Goal: Complete application form

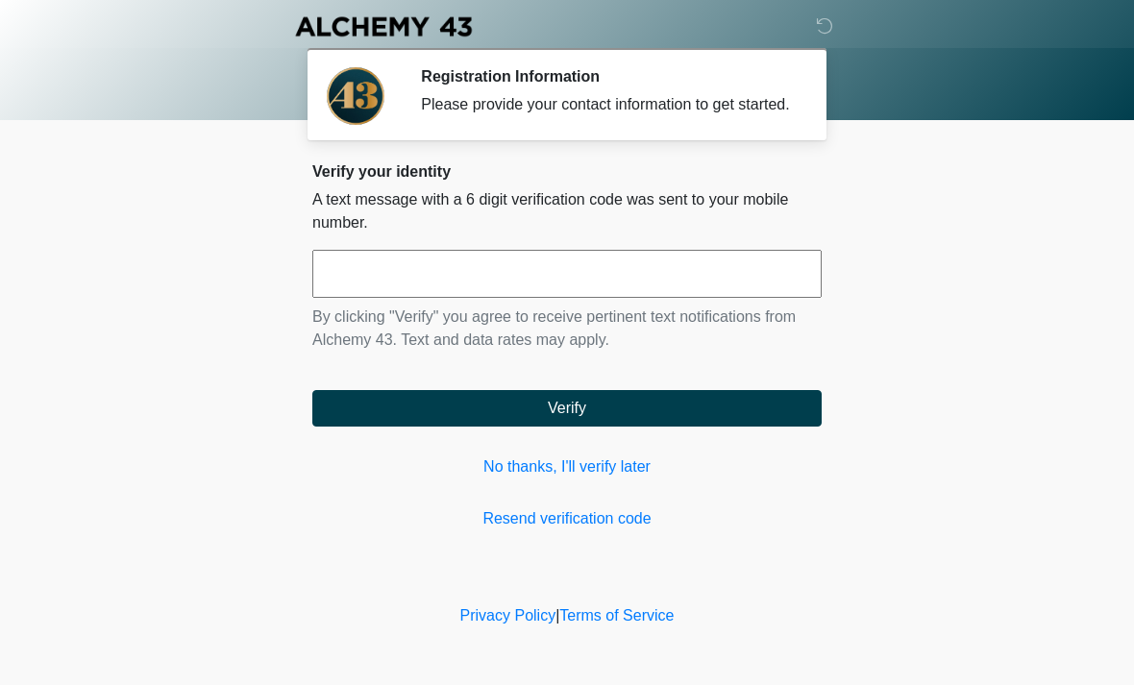
click at [592, 270] on input "text" at bounding box center [566, 274] width 509 height 48
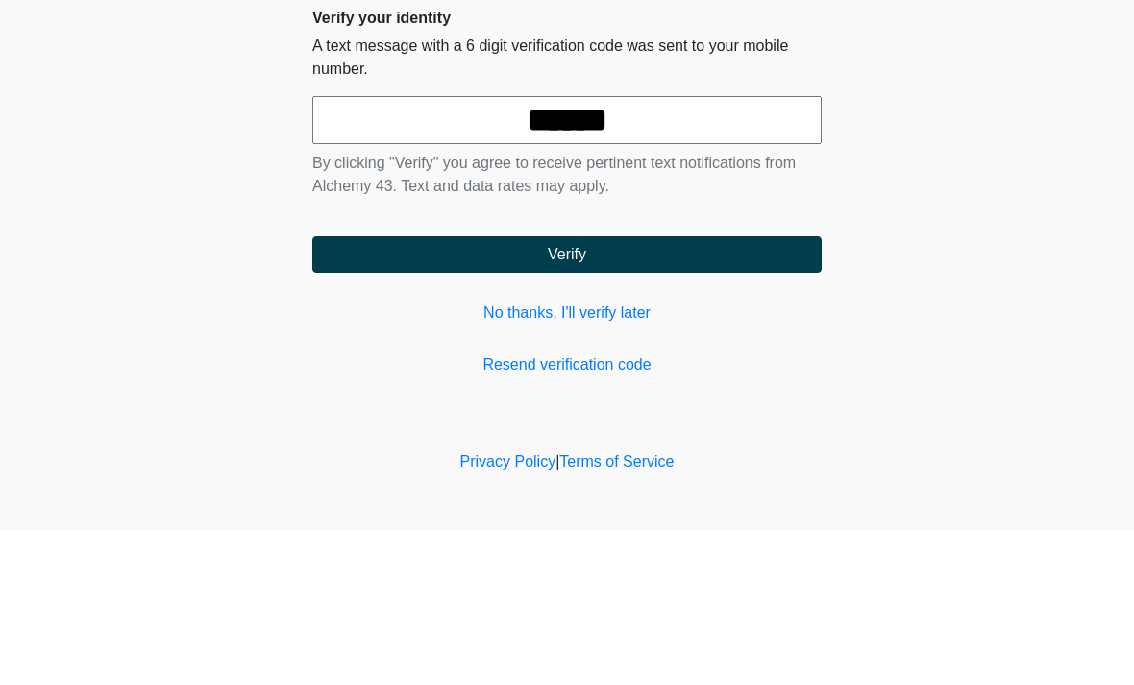
type input "******"
click at [761, 390] on button "Verify" at bounding box center [566, 408] width 509 height 37
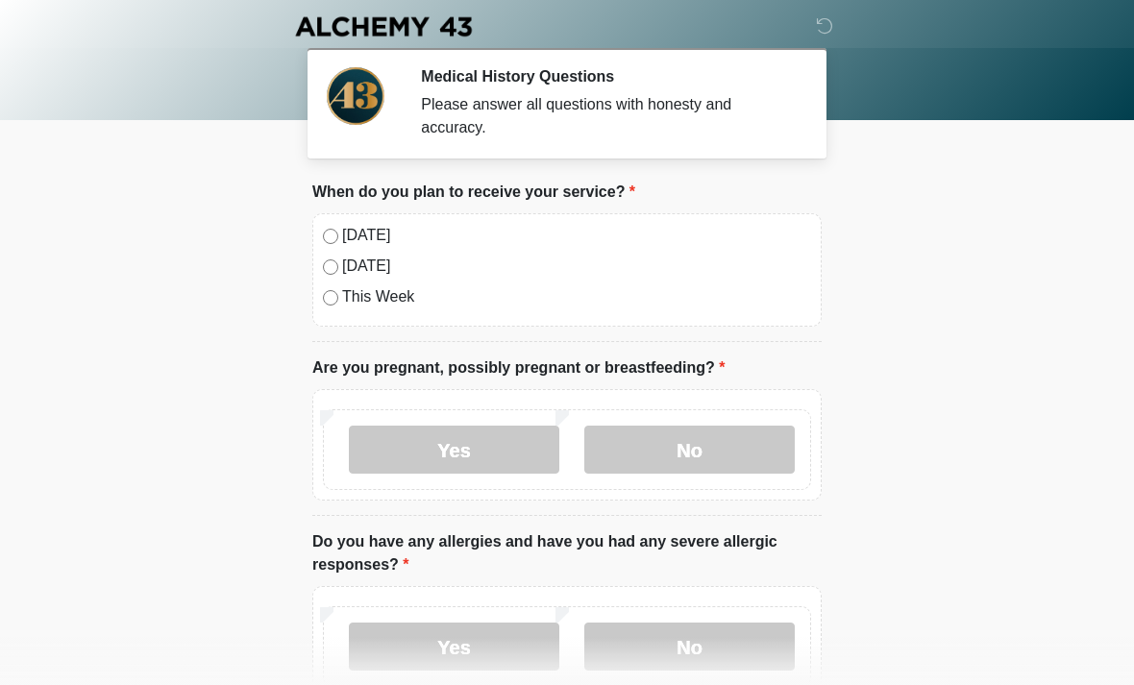
click at [337, 230] on div "[DATE]" at bounding box center [567, 235] width 488 height 23
click at [721, 444] on label "No" at bounding box center [689, 450] width 211 height 48
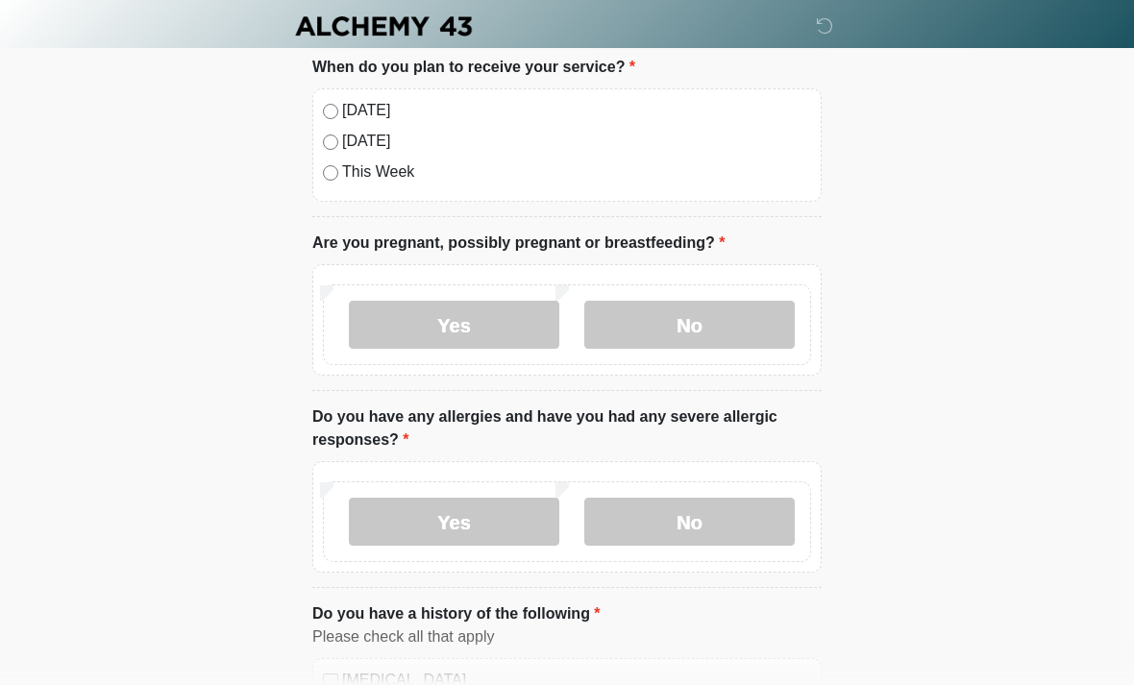
scroll to position [125, 0]
click at [732, 524] on label "No" at bounding box center [689, 522] width 211 height 48
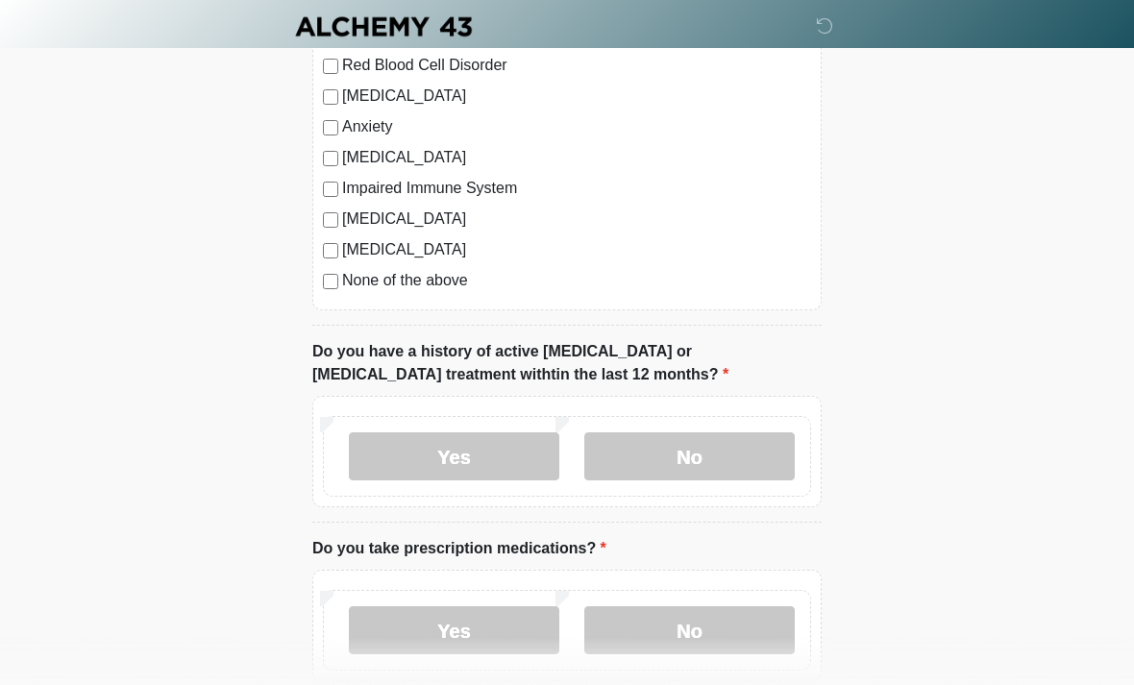
scroll to position [895, 0]
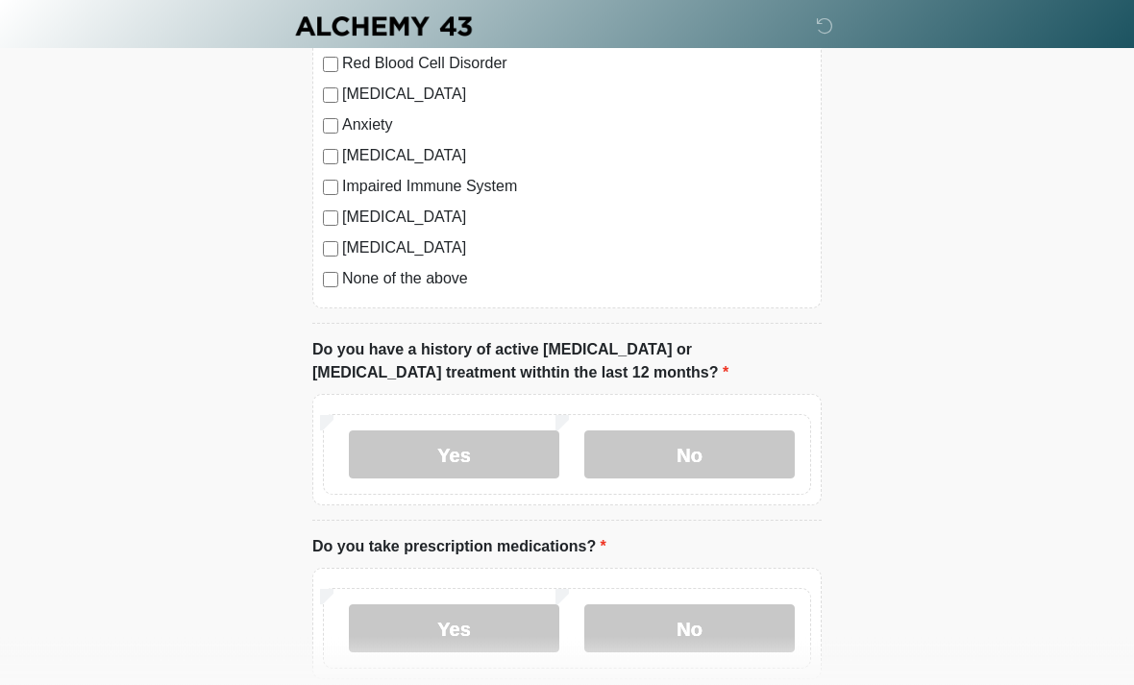
click at [706, 443] on label "No" at bounding box center [689, 456] width 211 height 48
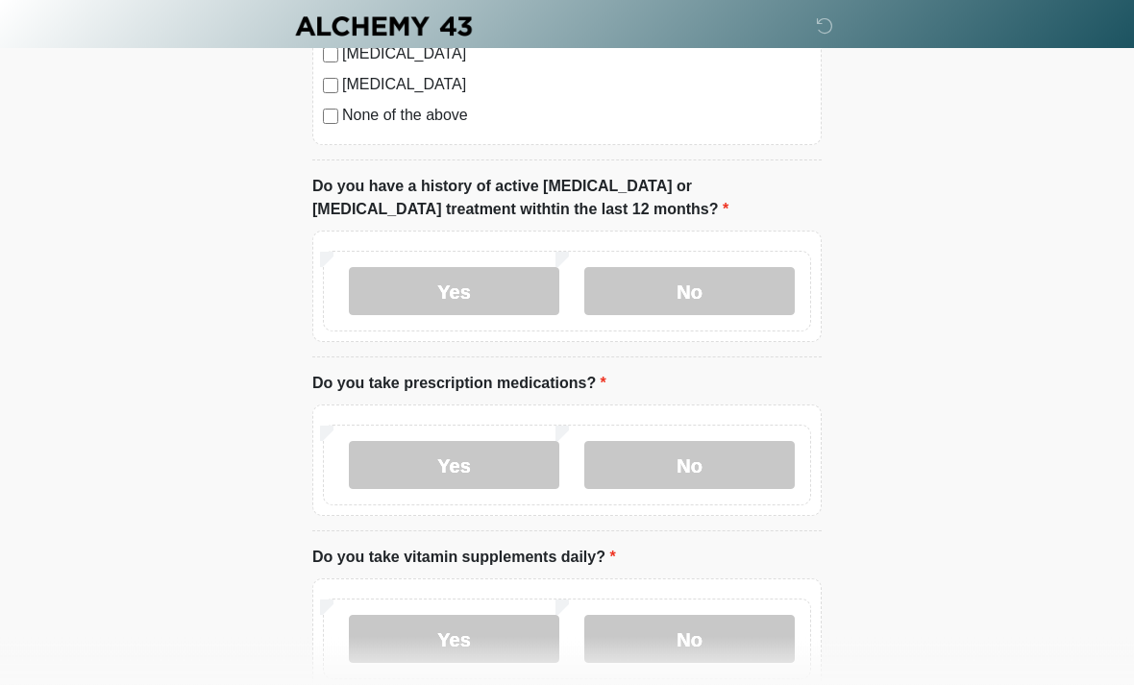
scroll to position [1059, 0]
click at [744, 446] on label "No" at bounding box center [689, 465] width 211 height 48
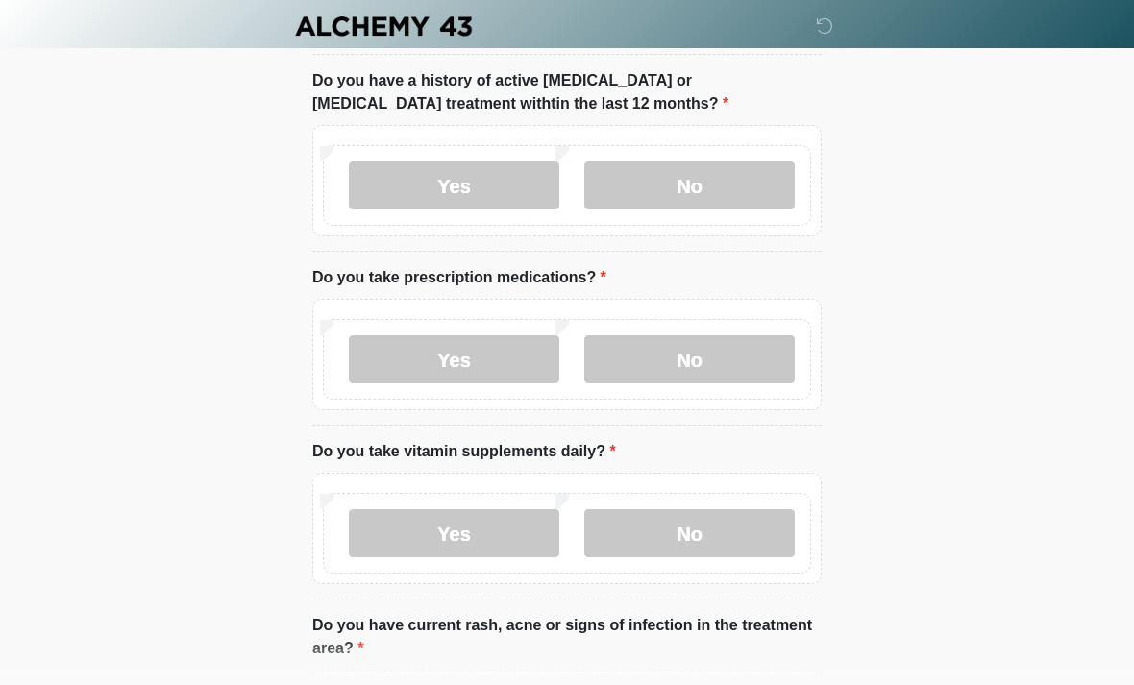
click at [724, 536] on label "No" at bounding box center [689, 534] width 211 height 48
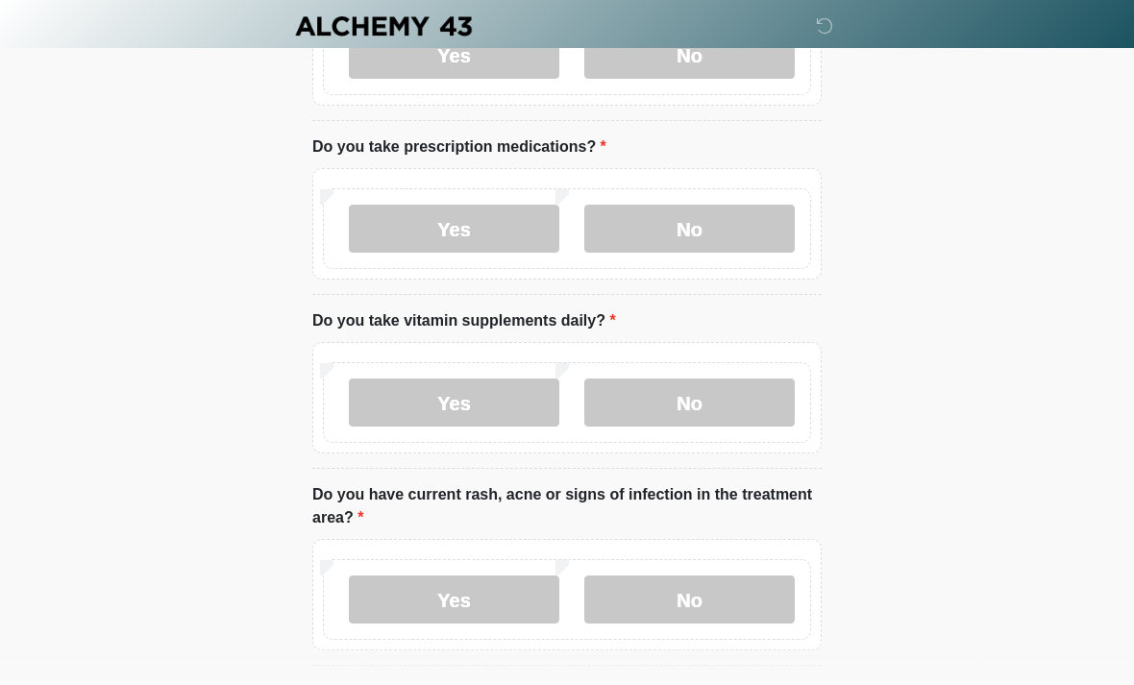
scroll to position [1296, 0]
click at [728, 588] on label "No" at bounding box center [689, 600] width 211 height 48
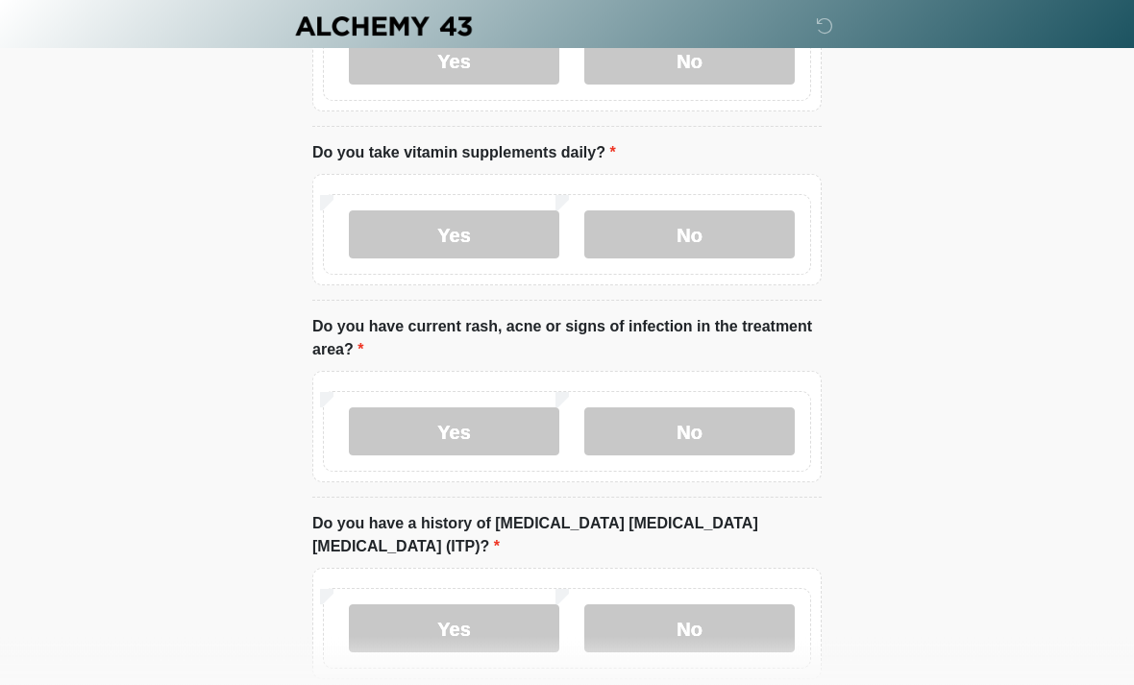
scroll to position [1466, 0]
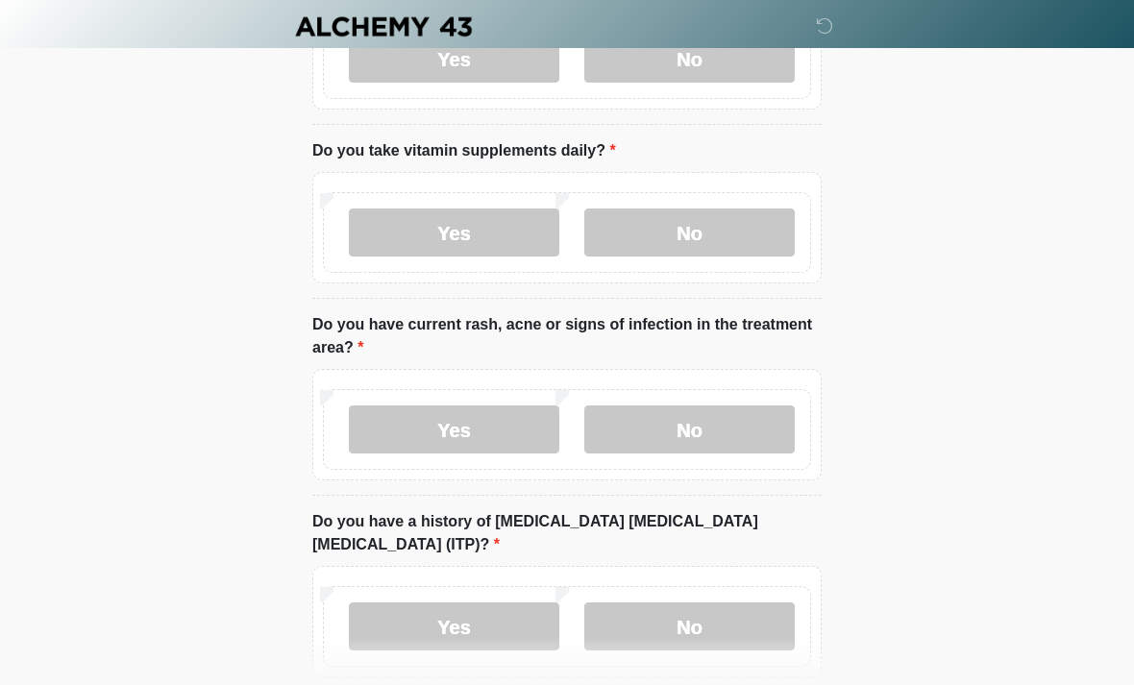
click at [759, 603] on label "No" at bounding box center [689, 627] width 211 height 48
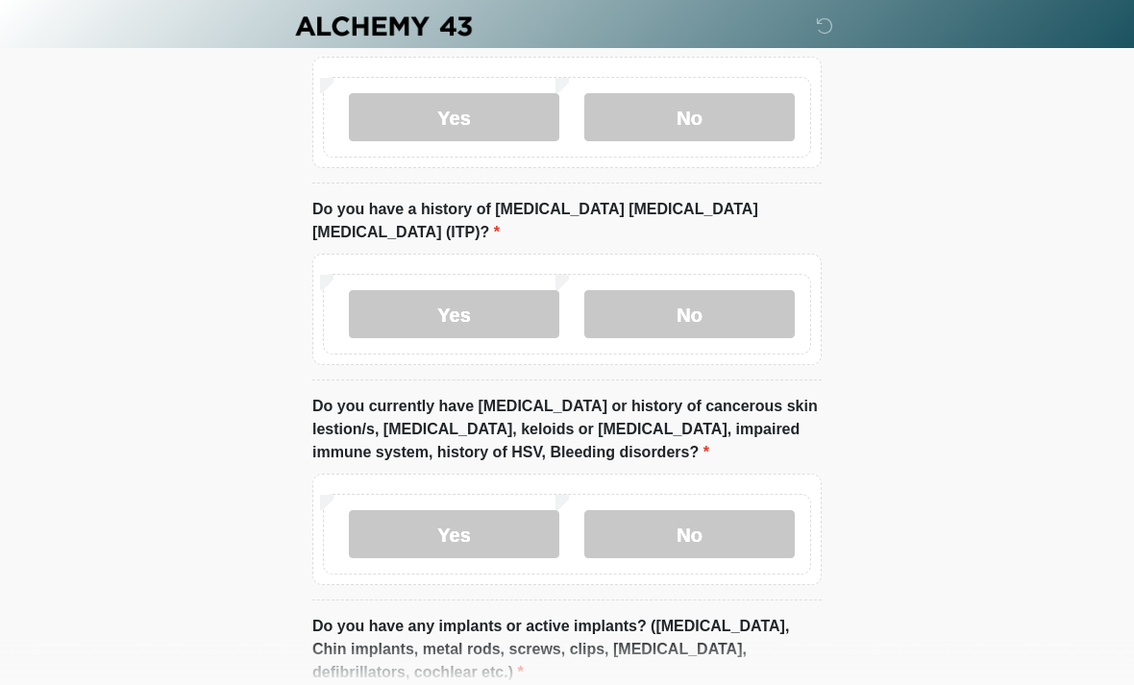
scroll to position [1780, 0]
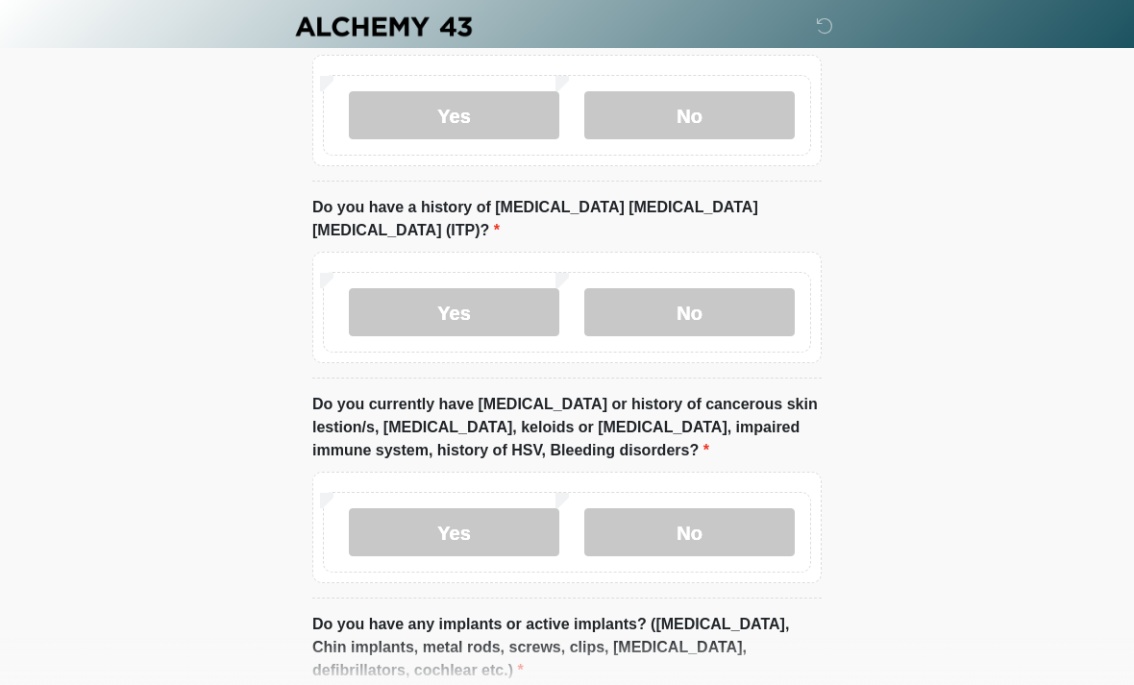
click at [471, 508] on label "Yes" at bounding box center [454, 532] width 211 height 48
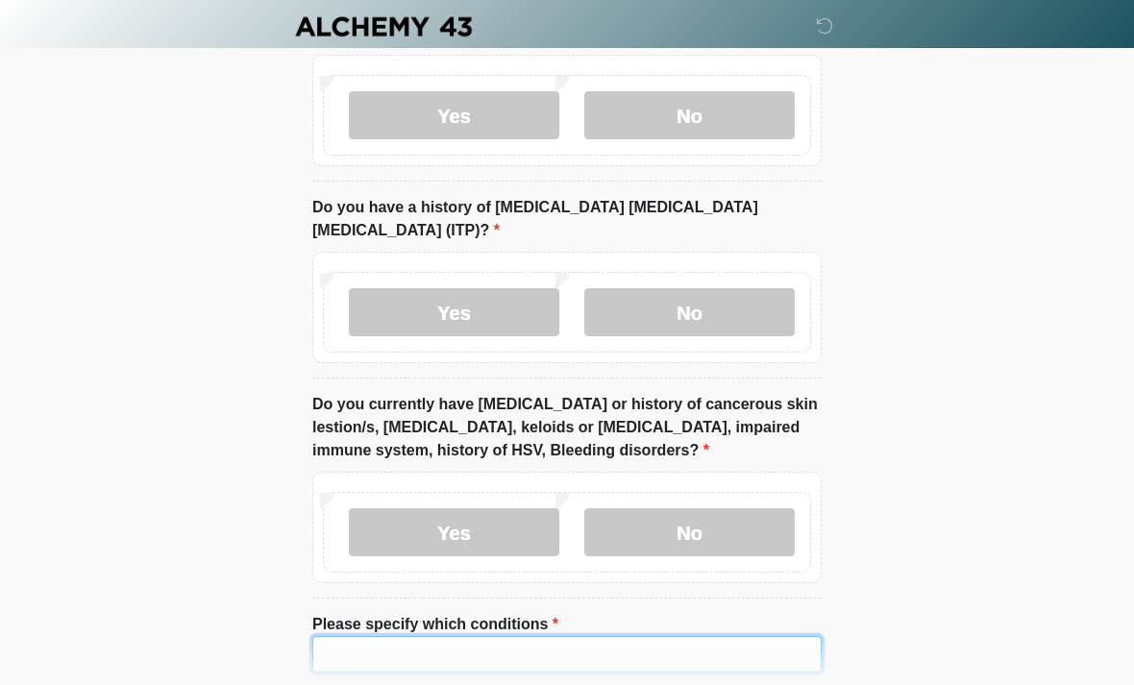
click at [561, 636] on input "Please specify which conditions" at bounding box center [566, 654] width 509 height 37
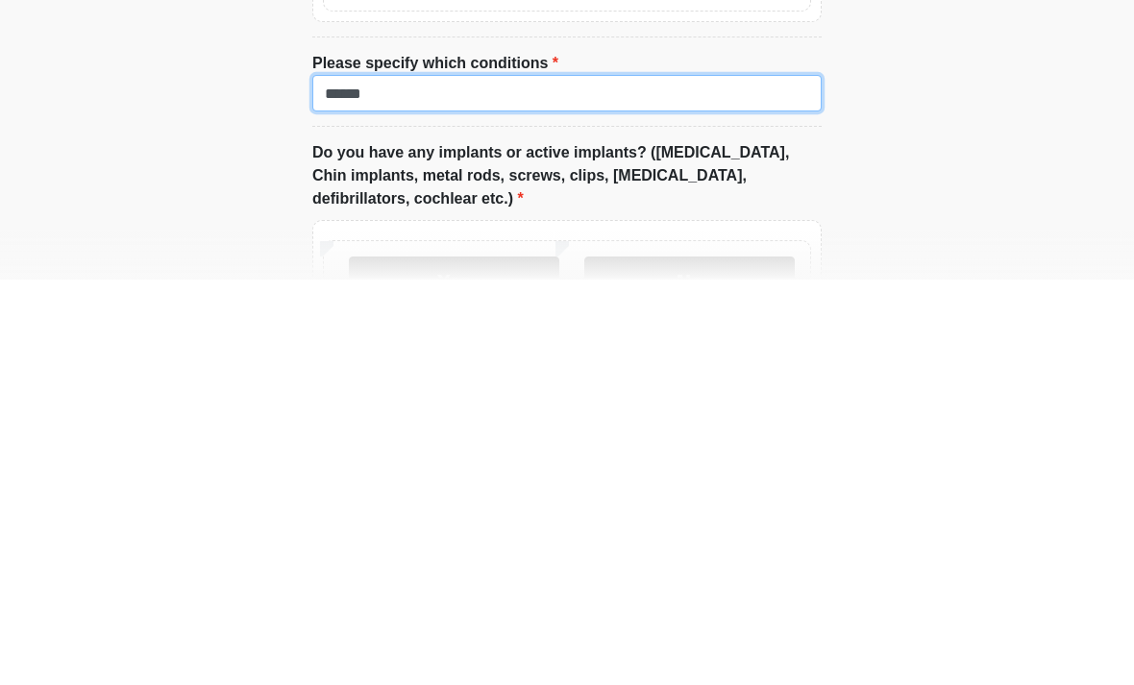
scroll to position [1949, 0]
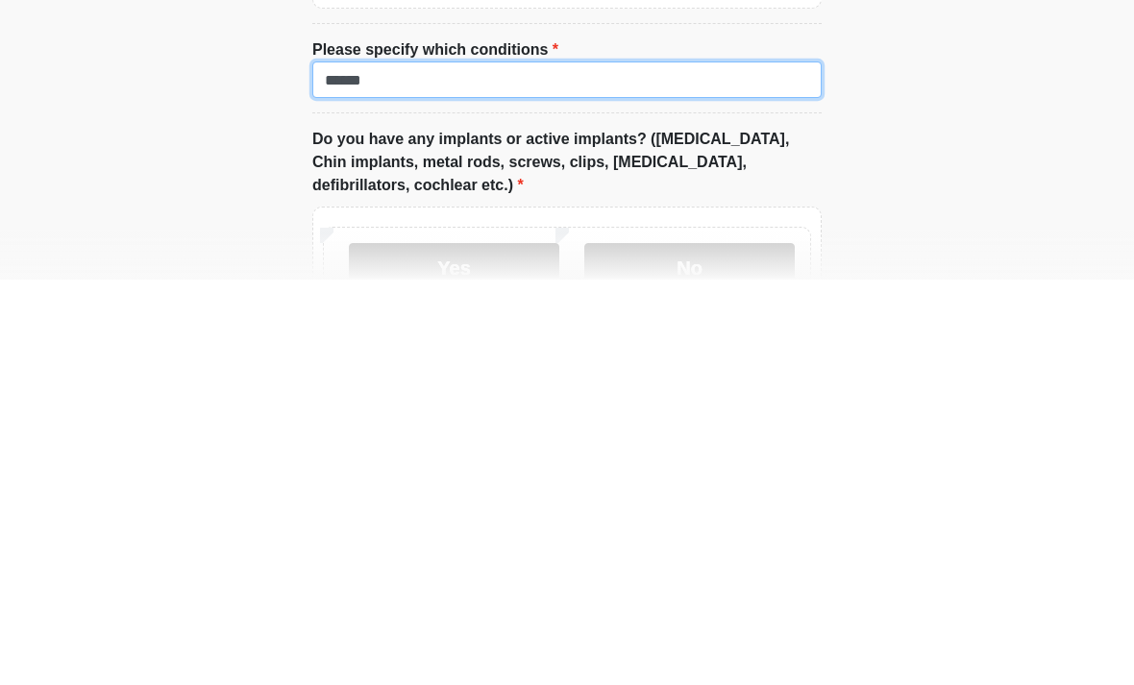
type input "******"
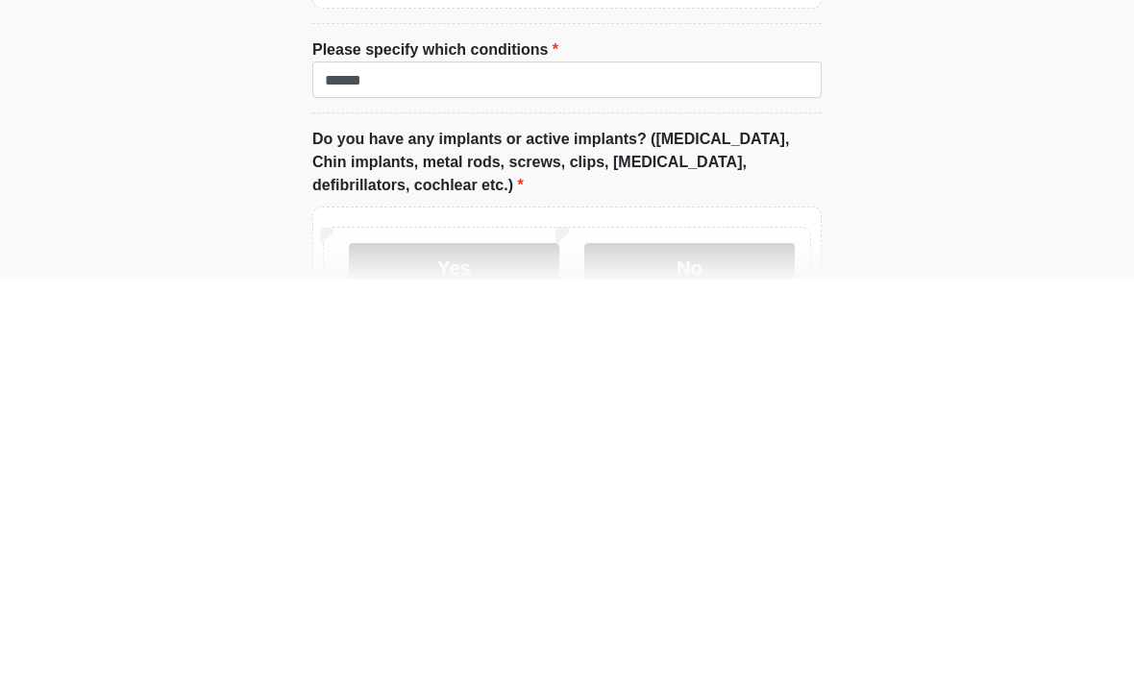
click at [751, 649] on label "No" at bounding box center [689, 673] width 211 height 48
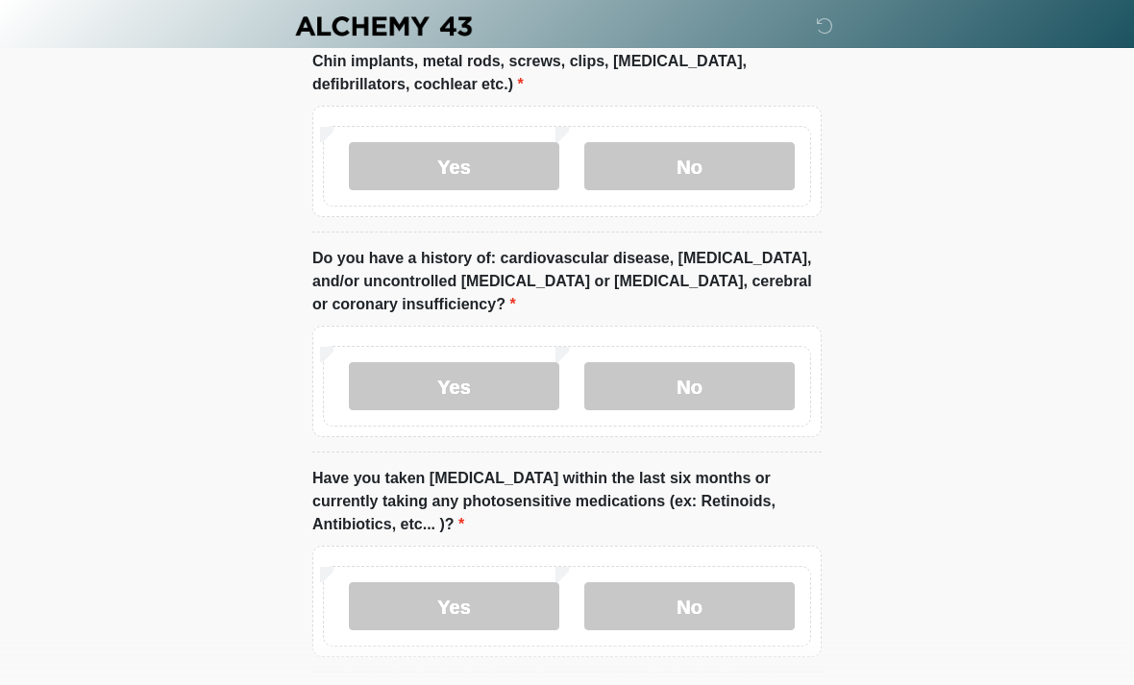
scroll to position [2457, 0]
click at [709, 370] on label "No" at bounding box center [689, 385] width 211 height 48
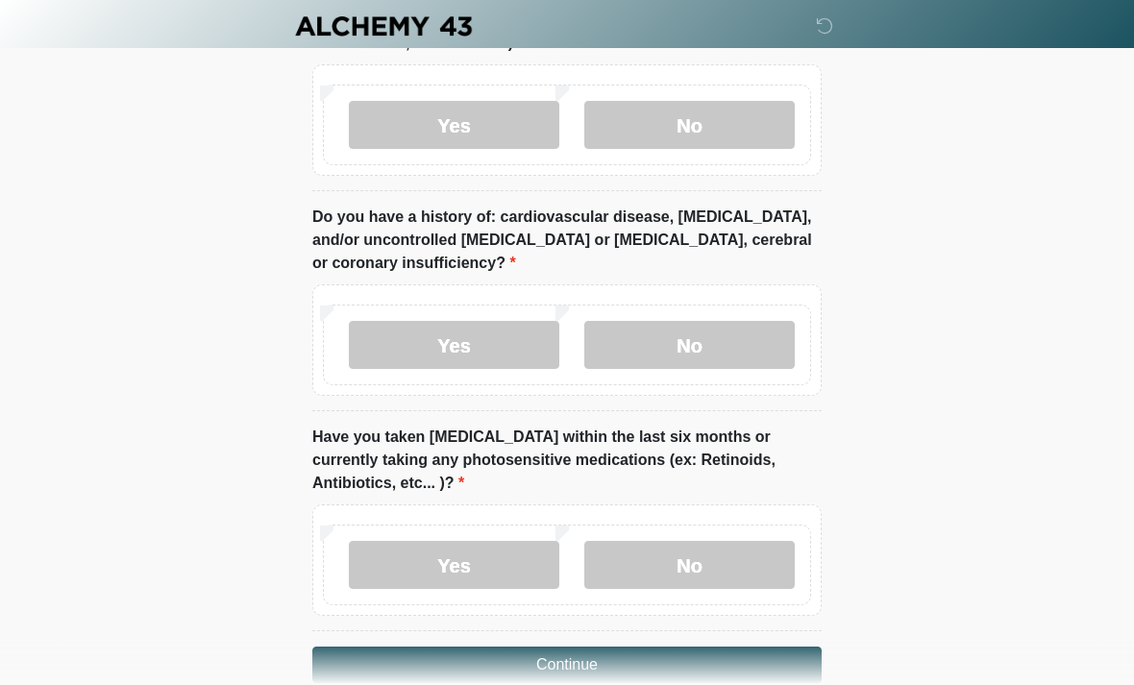
scroll to position [2508, 0]
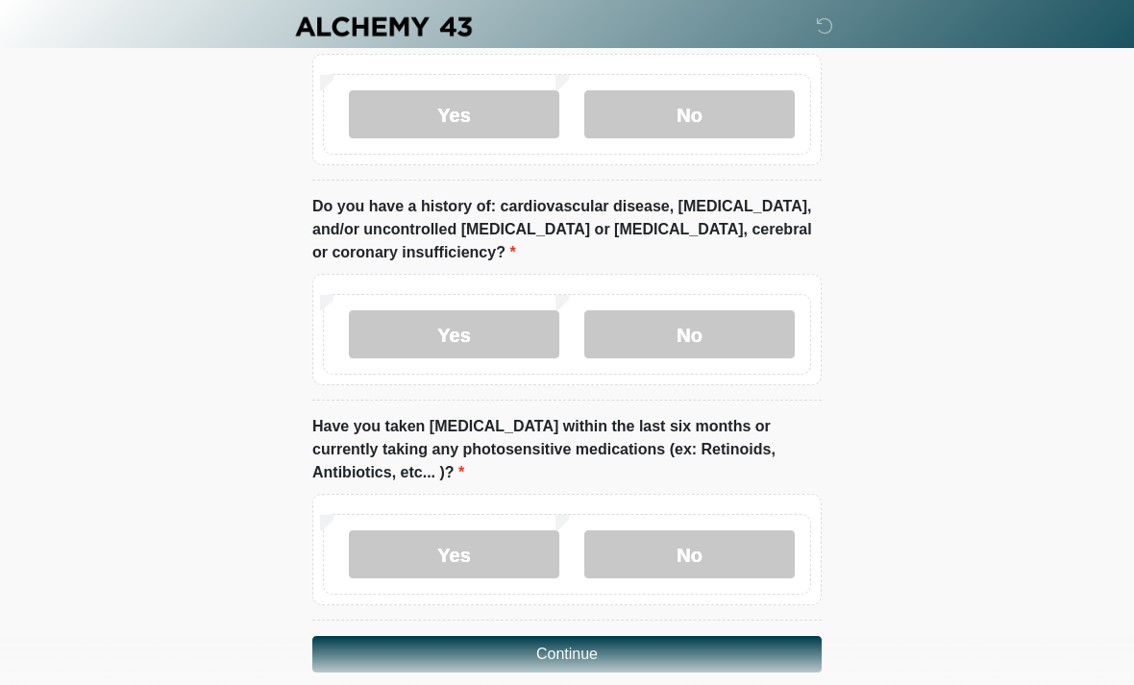
click at [694, 532] on label "No" at bounding box center [689, 555] width 211 height 48
click at [754, 636] on button "Continue" at bounding box center [566, 654] width 509 height 37
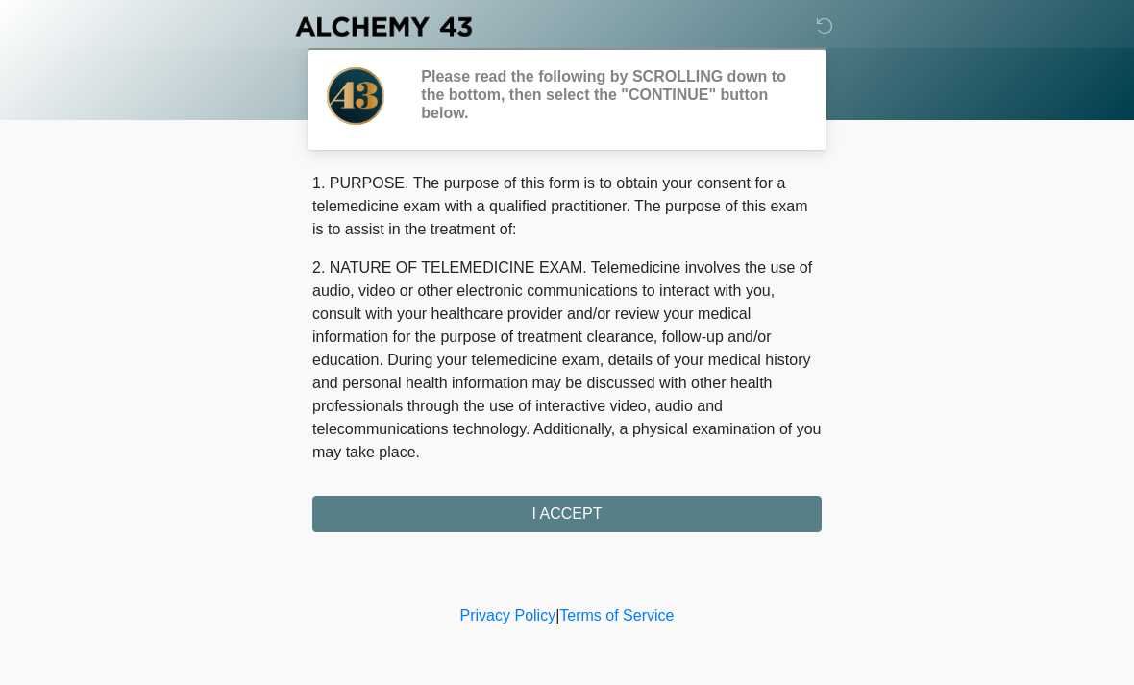
scroll to position [0, 0]
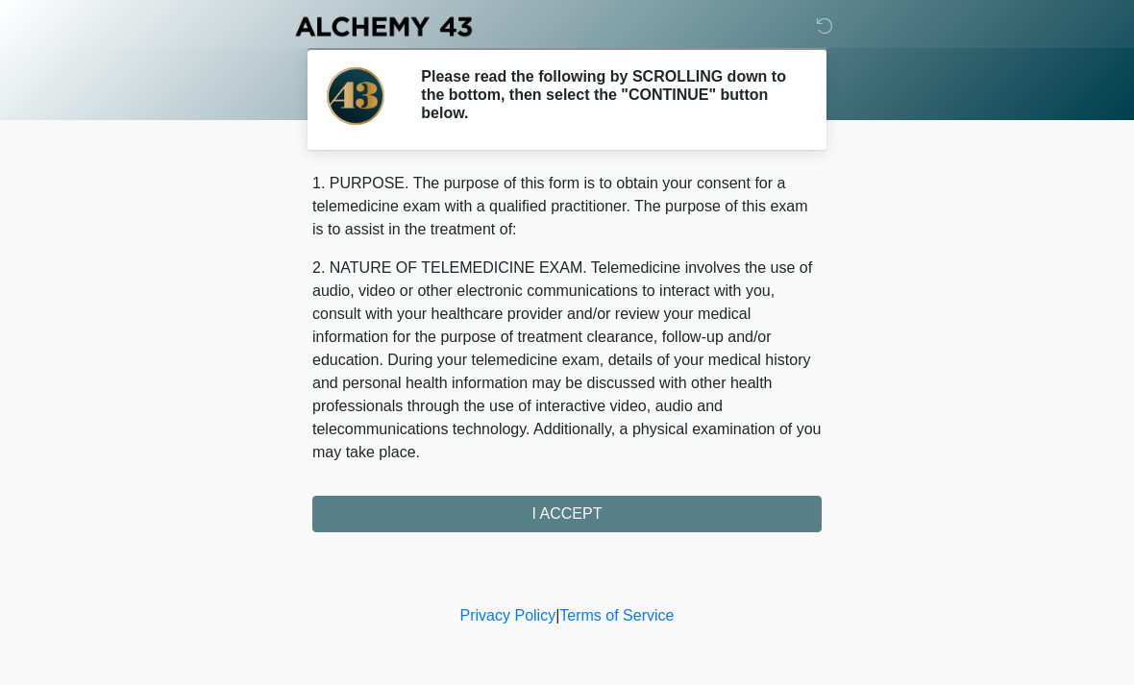
click at [576, 514] on div "1. PURPOSE. The purpose of this form is to obtain your consent for a telemedici…" at bounding box center [566, 352] width 509 height 360
click at [567, 508] on div "1. PURPOSE. The purpose of this form is to obtain your consent for a telemedici…" at bounding box center [566, 352] width 509 height 360
click at [562, 513] on div "1. PURPOSE. The purpose of this form is to obtain your consent for a telemedici…" at bounding box center [566, 352] width 509 height 360
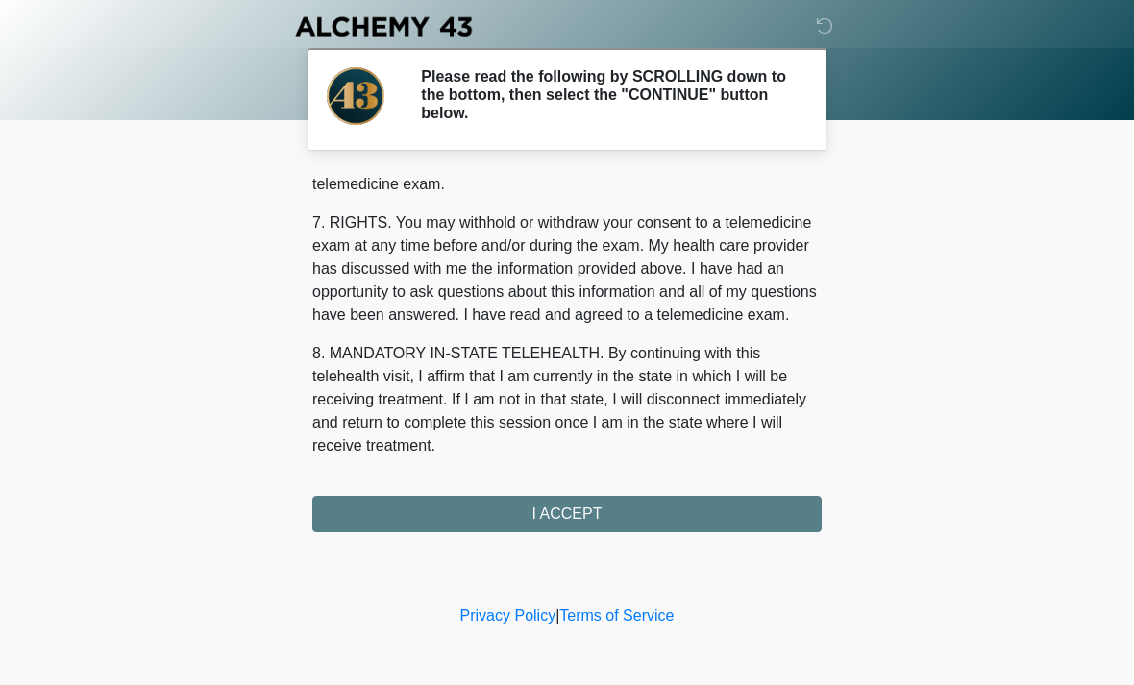
scroll to position [814, 0]
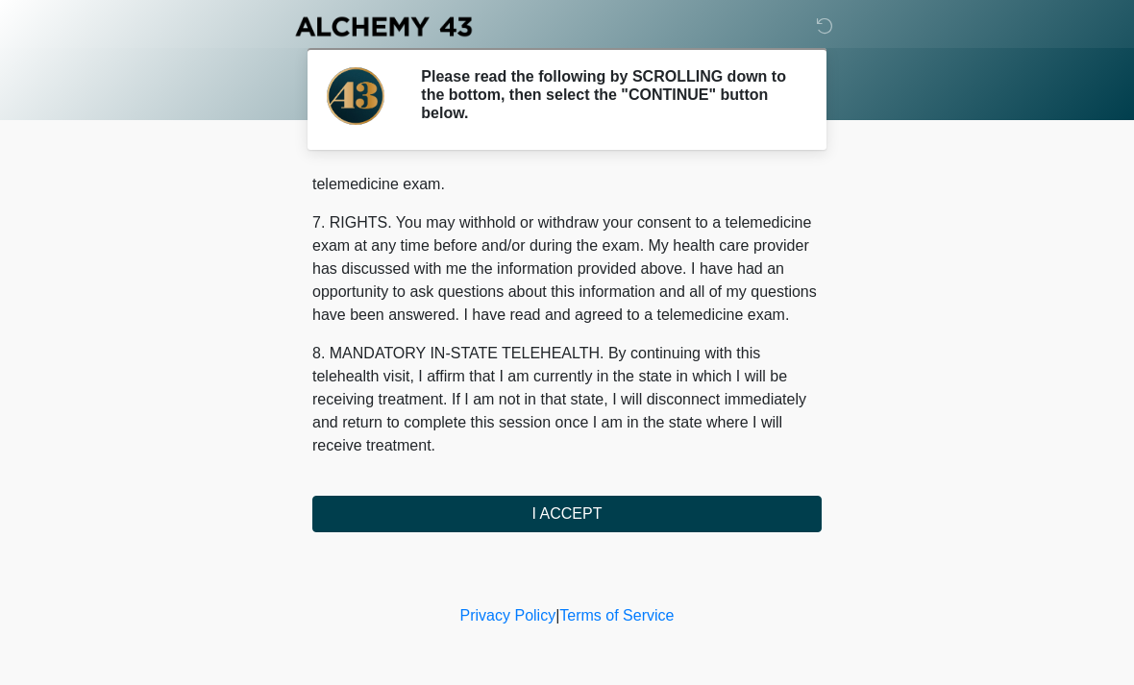
click at [573, 521] on button "I ACCEPT" at bounding box center [566, 514] width 509 height 37
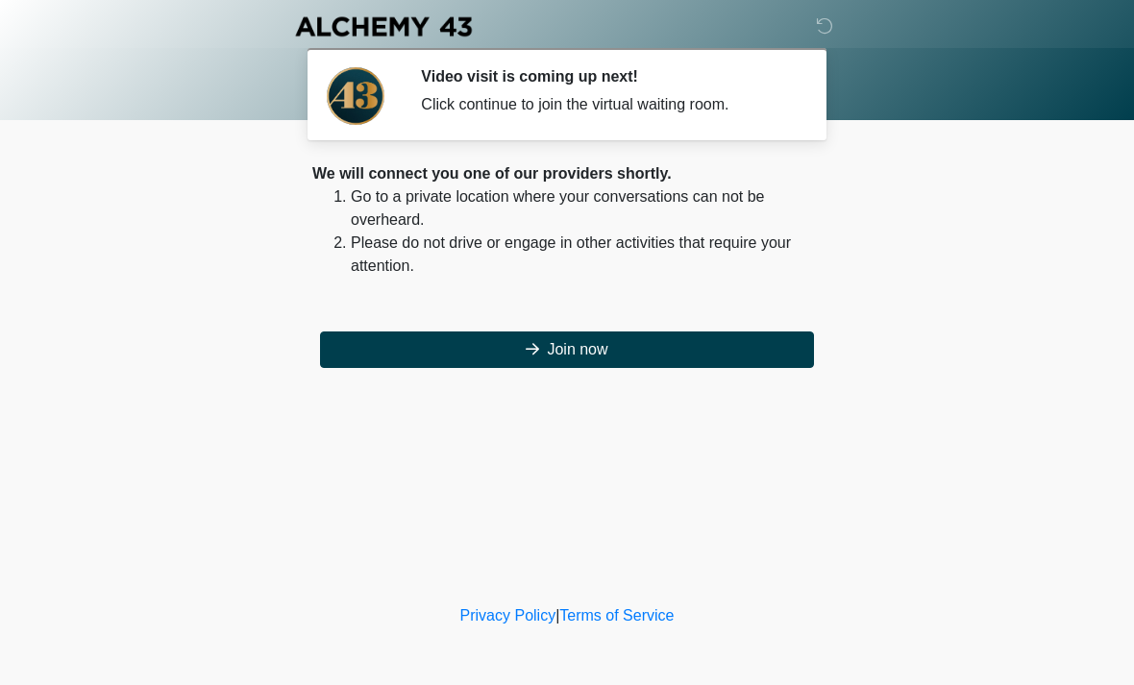
click at [577, 346] on button "Join now" at bounding box center [567, 350] width 494 height 37
click at [576, 354] on button "Join now" at bounding box center [567, 350] width 494 height 37
